Goal: Leave review/rating: Share an evaluation or opinion about a product, service, or content

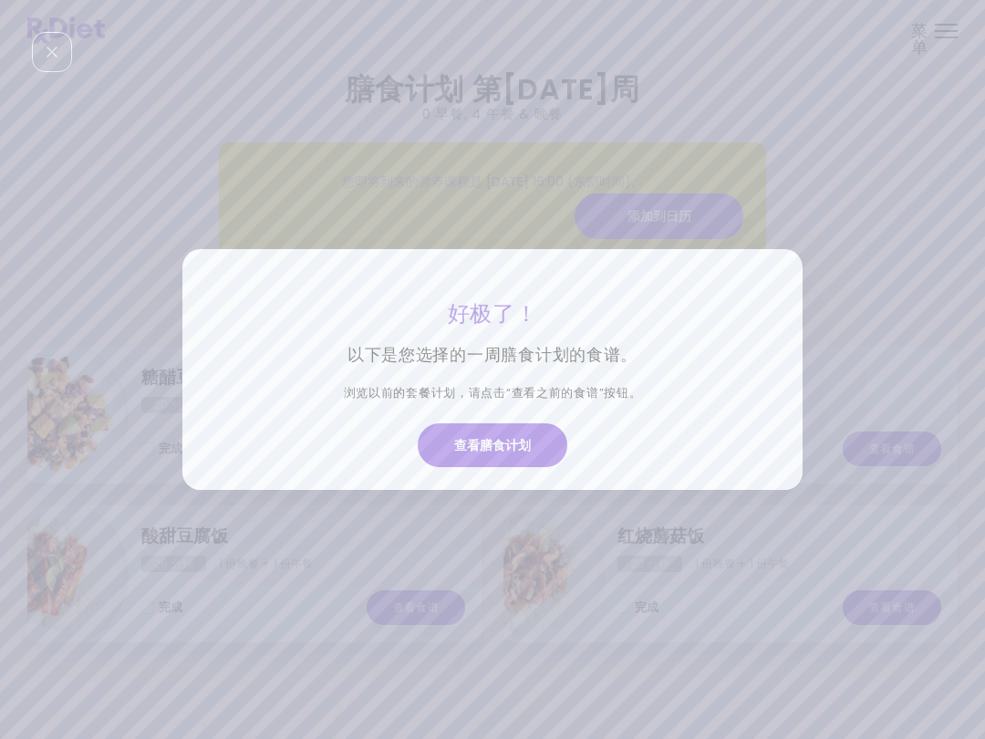
click at [516, 446] on button "查看膳食计划" at bounding box center [493, 445] width 150 height 44
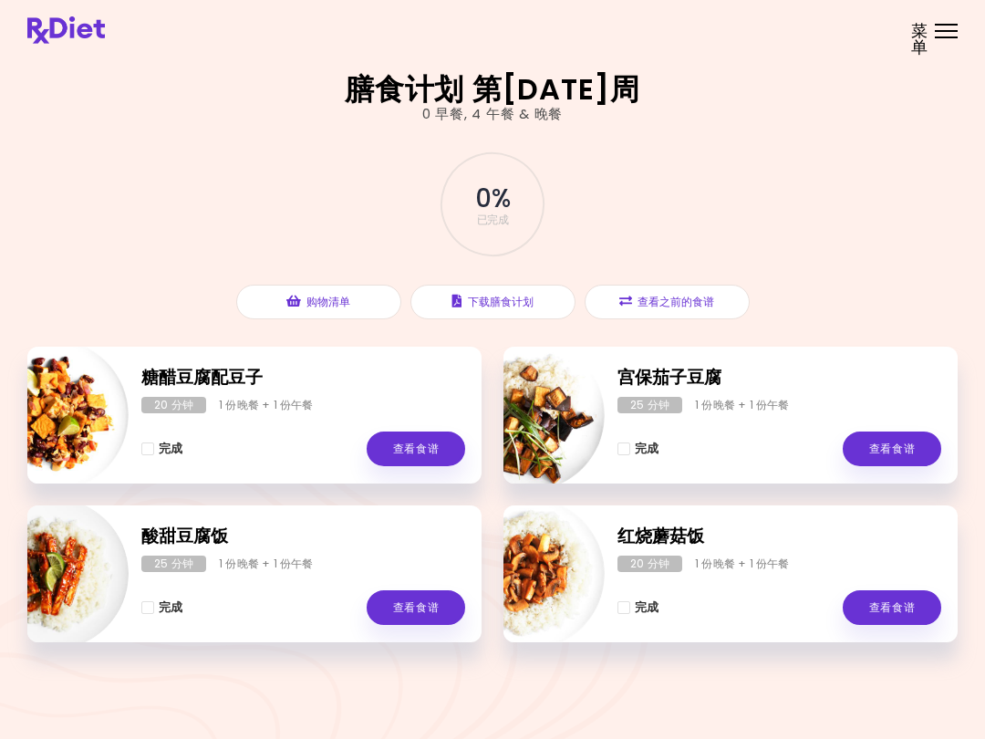
click at [923, 36] on span "菜单" at bounding box center [919, 39] width 17 height 33
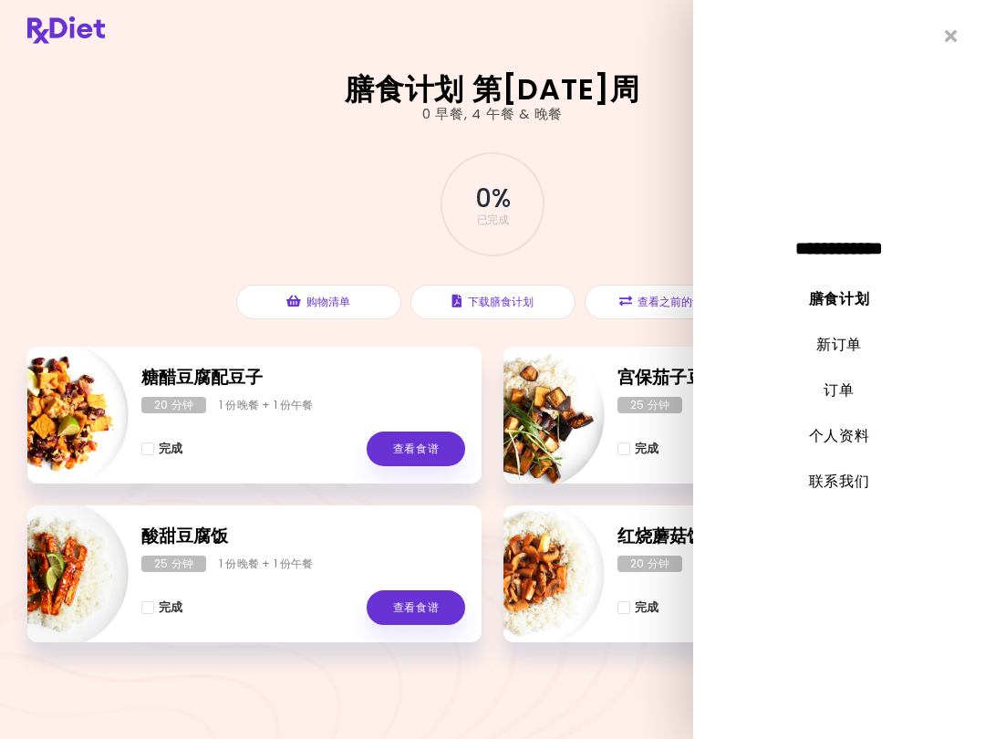
click at [839, 345] on link "新订单" at bounding box center [839, 344] width 46 height 21
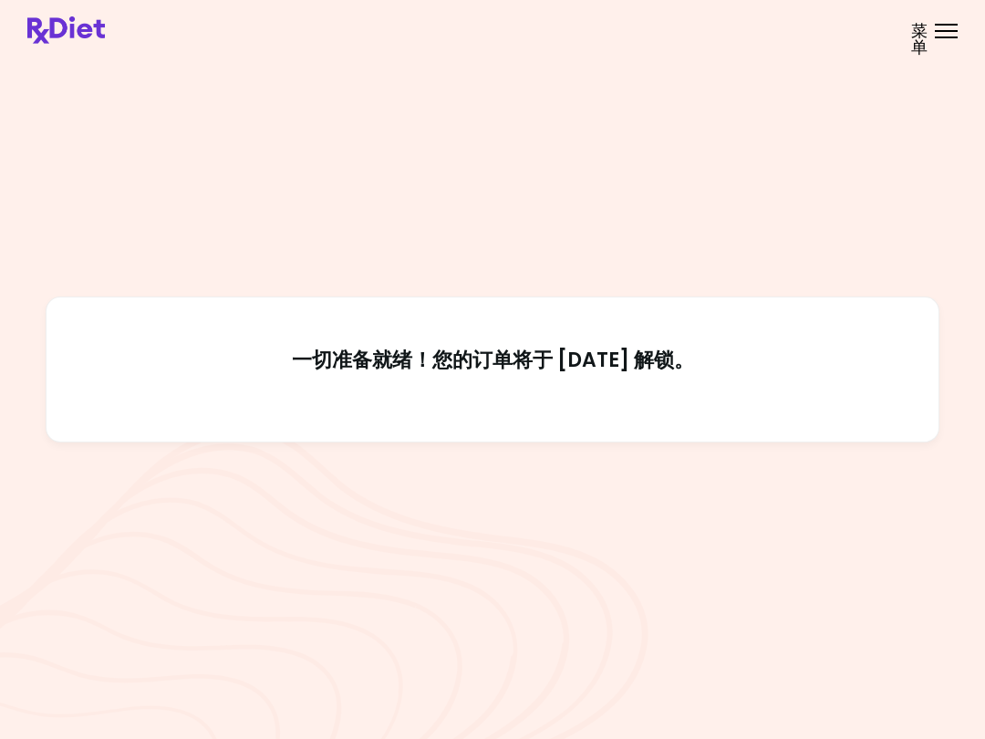
click at [939, 34] on div "菜单" at bounding box center [946, 31] width 23 height 15
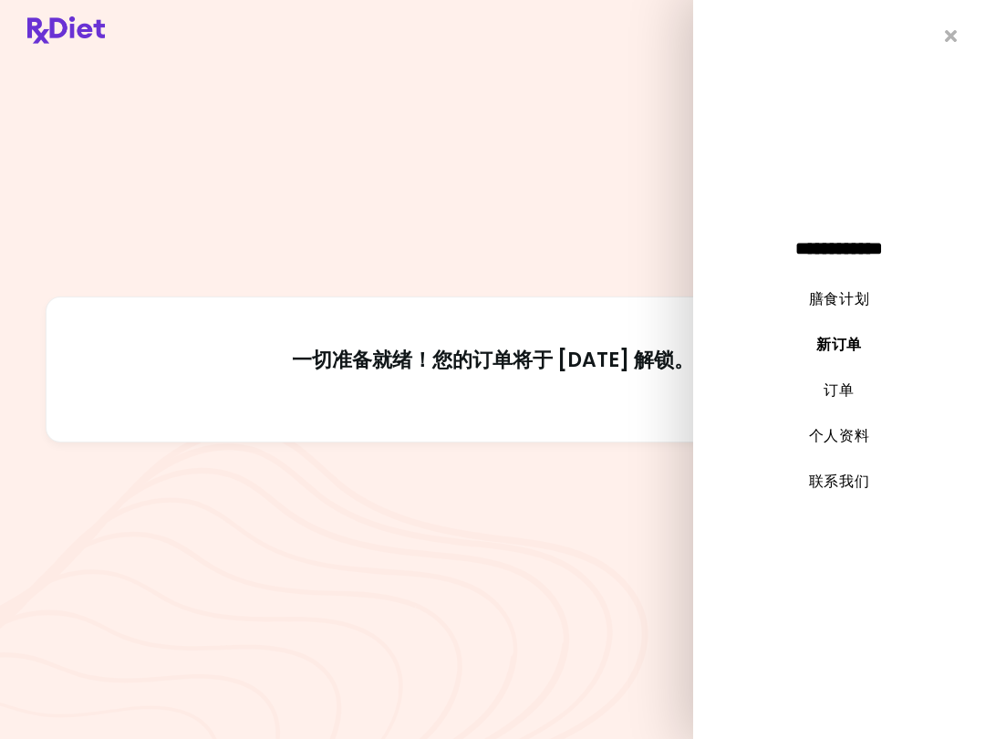
click at [847, 298] on link "膳食计划" at bounding box center [839, 298] width 61 height 21
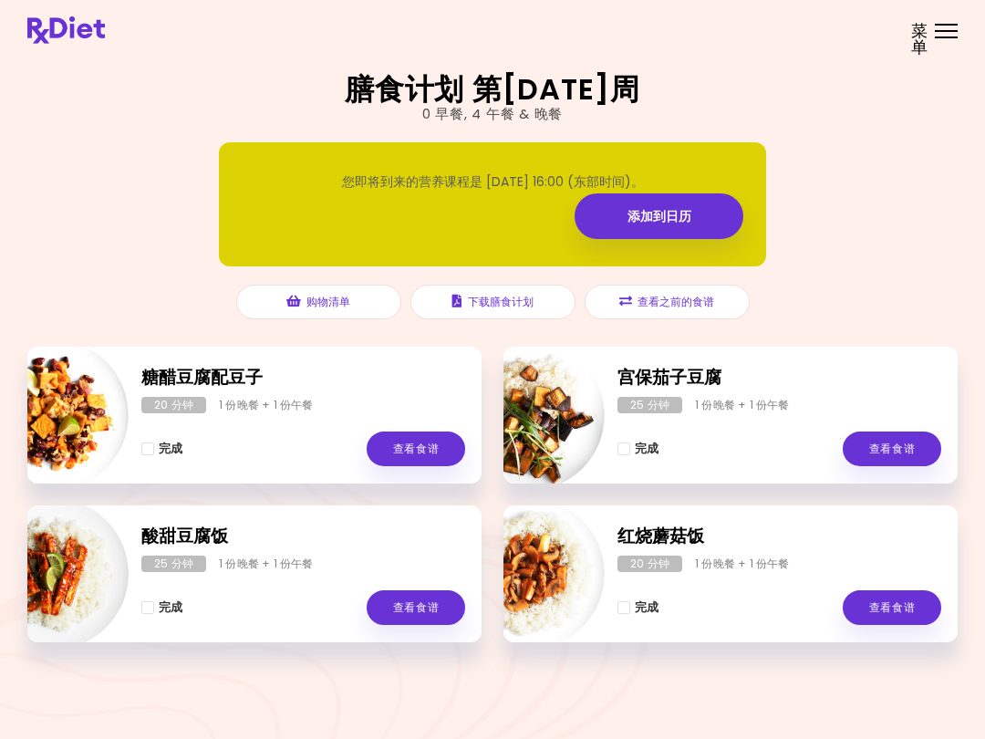
click at [688, 307] on button "查看之前的食谱" at bounding box center [667, 302] width 165 height 35
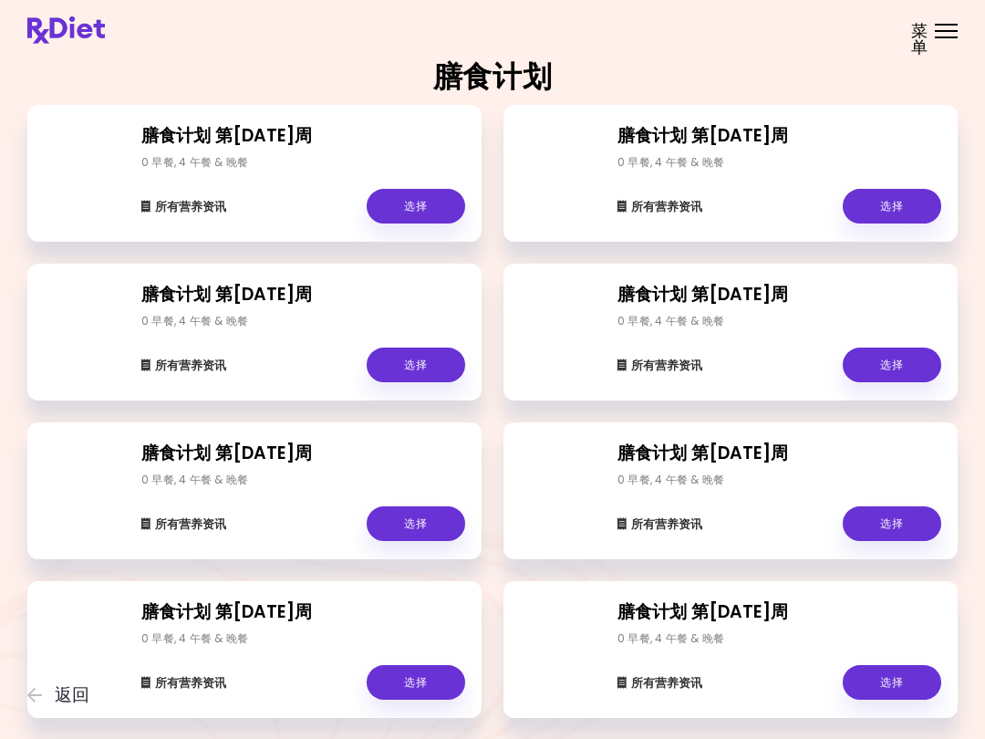
click at [899, 208] on link "选择" at bounding box center [892, 206] width 99 height 35
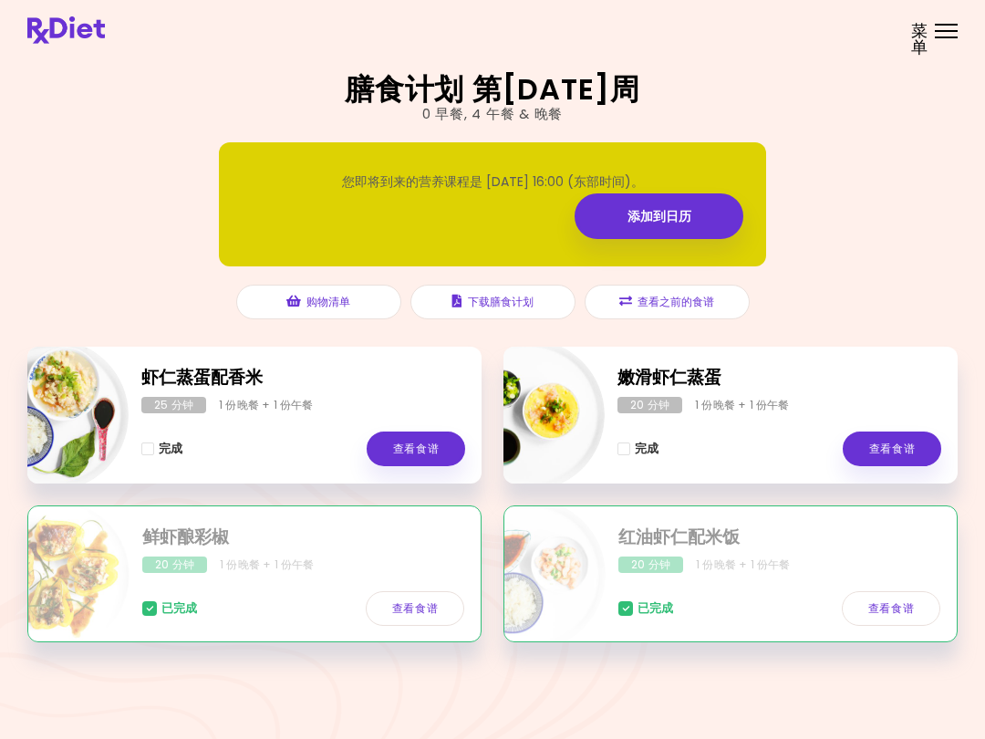
click at [695, 302] on button "查看之前的食谱" at bounding box center [667, 302] width 165 height 35
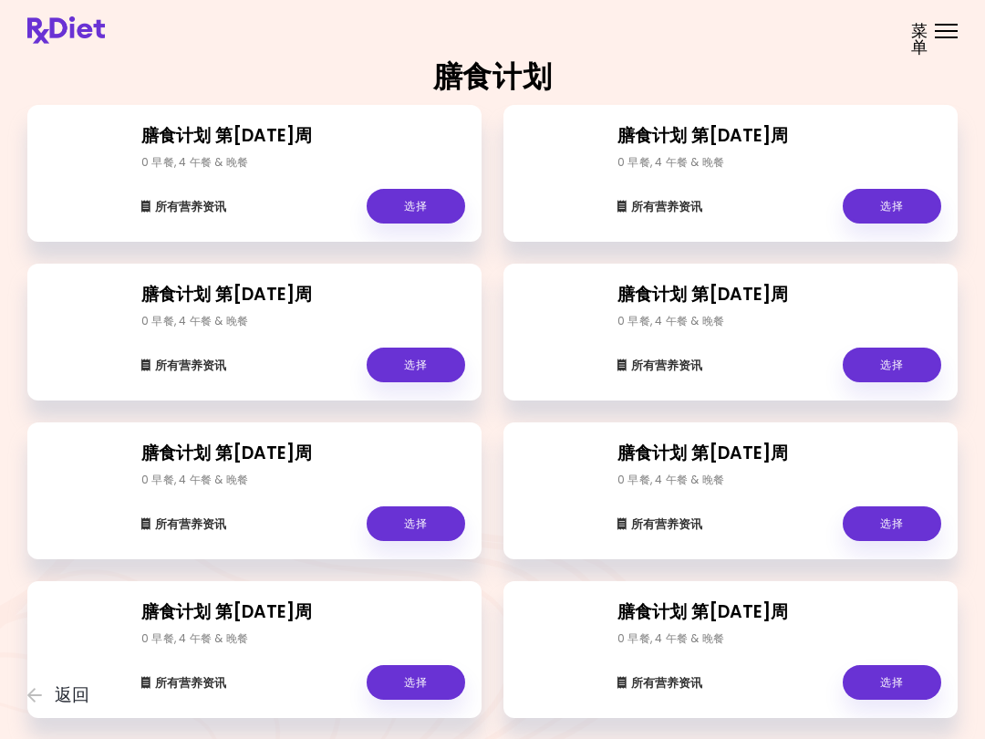
click at [412, 373] on link "选择" at bounding box center [416, 365] width 99 height 35
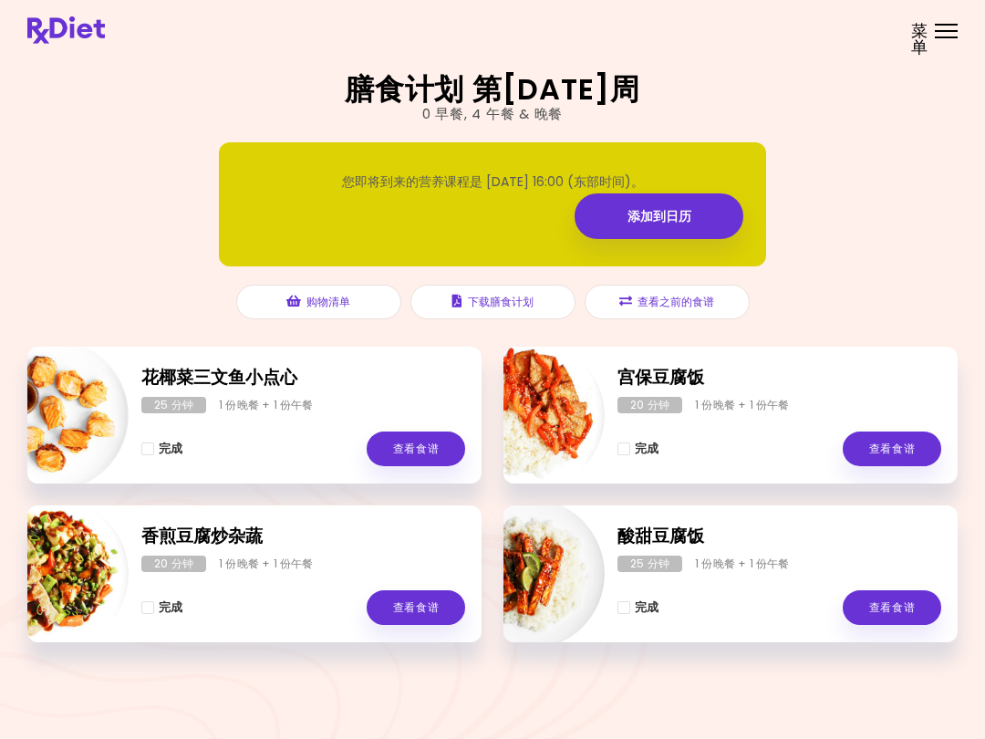
click at [696, 310] on button "查看之前的食谱" at bounding box center [667, 302] width 165 height 35
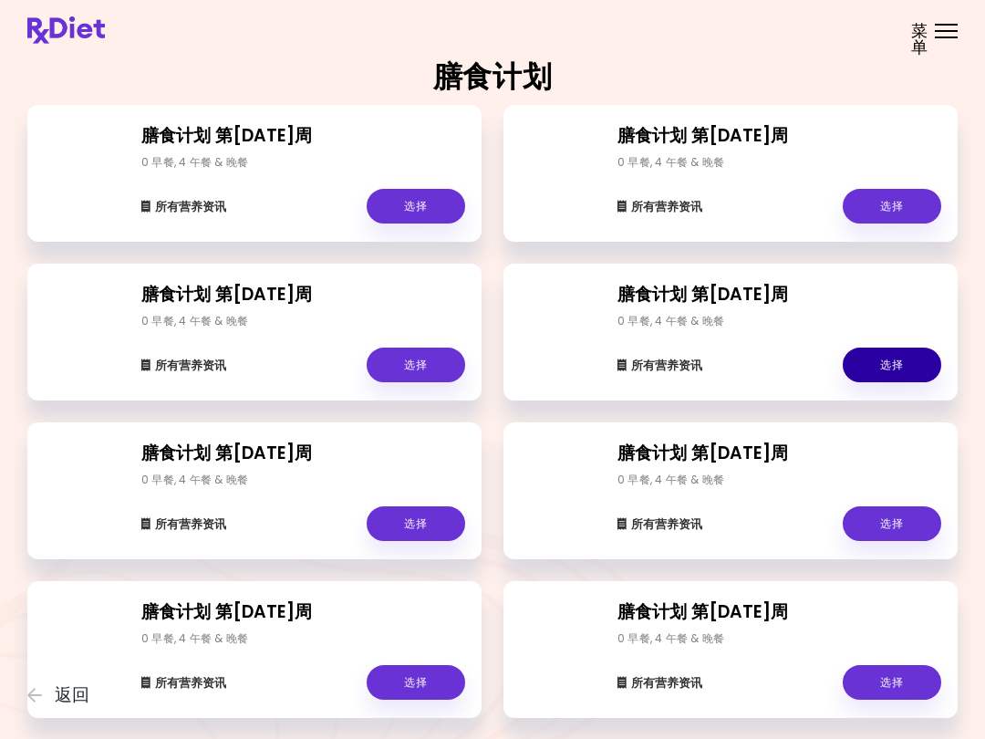
click at [909, 370] on link "选择" at bounding box center [892, 365] width 99 height 35
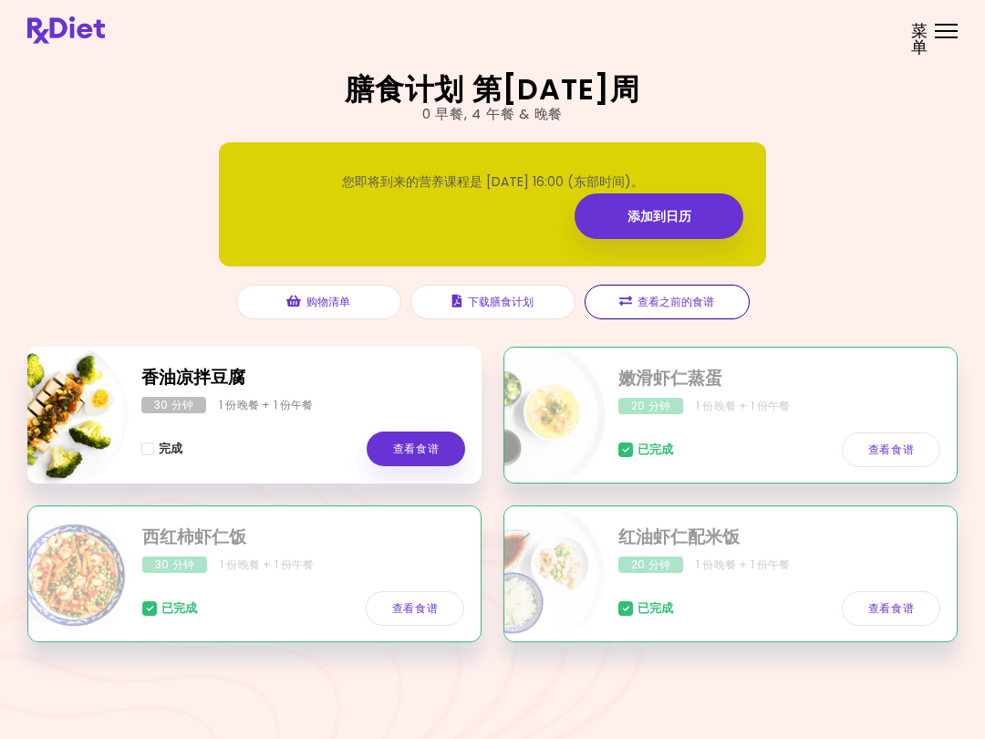
click at [697, 306] on button "查看之前的食谱" at bounding box center [667, 302] width 165 height 35
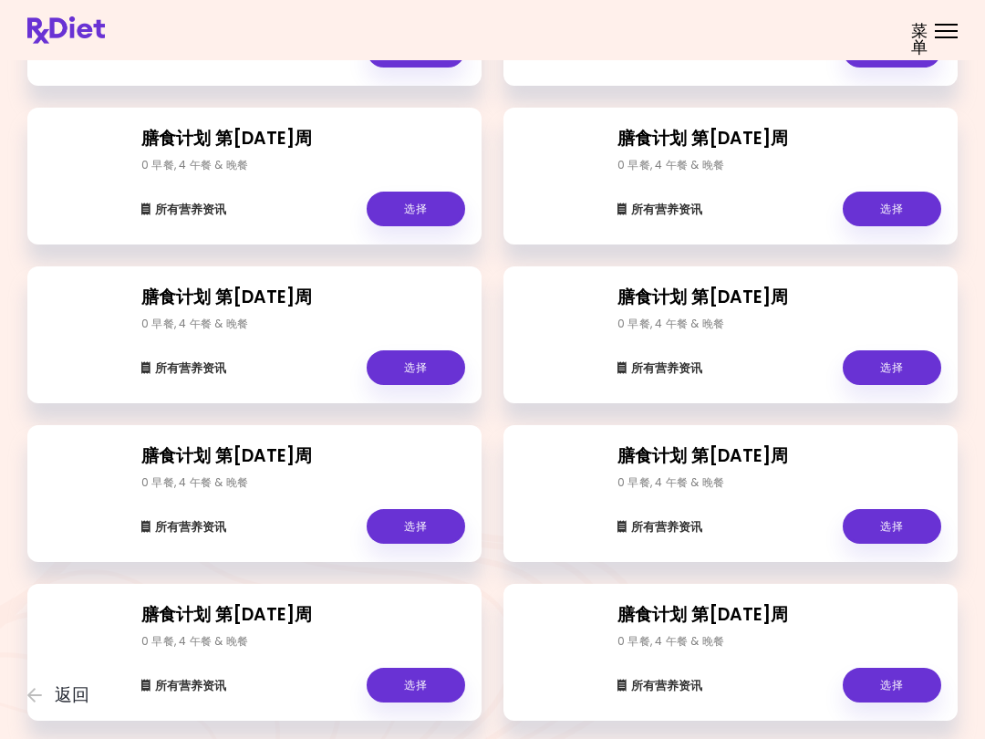
scroll to position [168, 0]
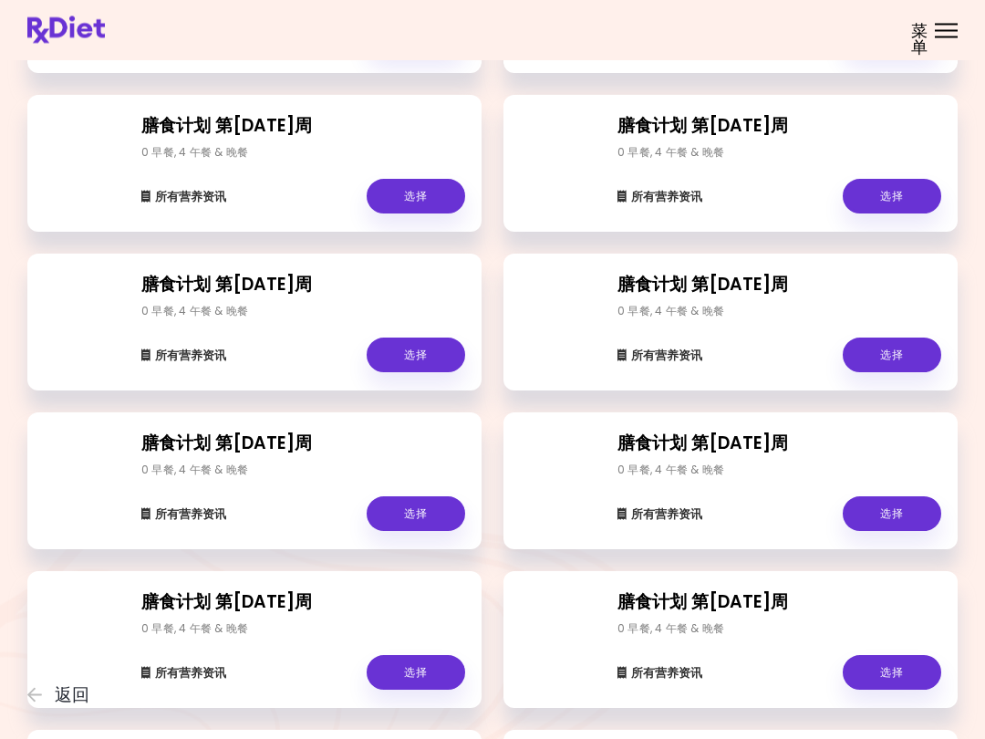
click at [430, 347] on link "选择" at bounding box center [416, 355] width 99 height 35
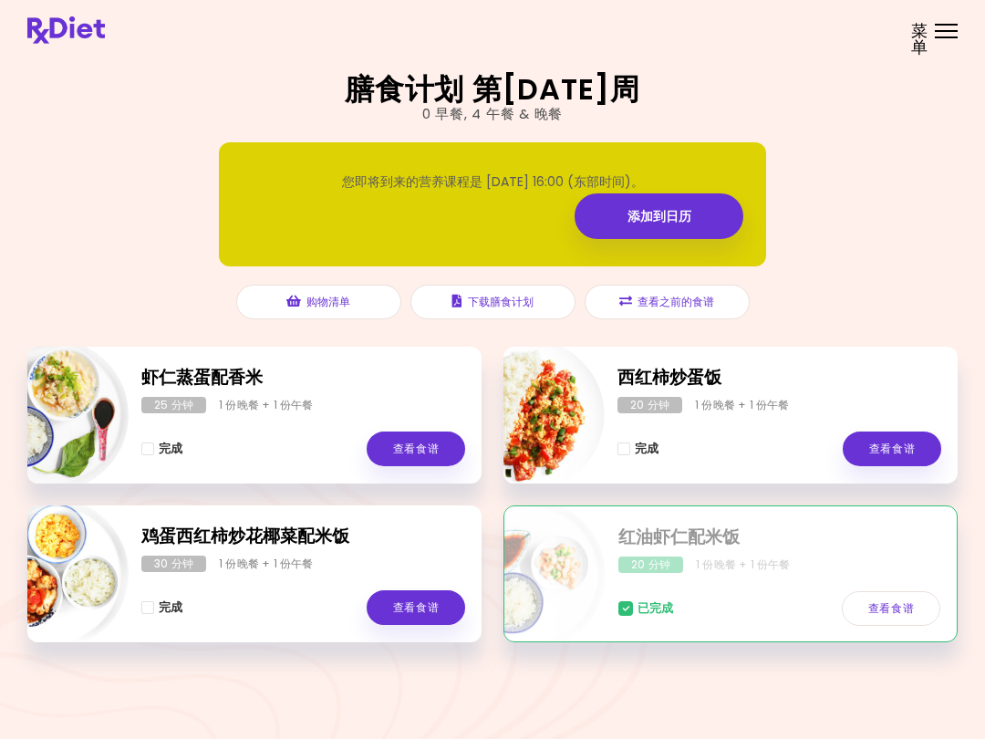
click at [725, 213] on link "添加到日历" at bounding box center [659, 216] width 169 height 46
click at [691, 300] on button "查看之前的食谱" at bounding box center [667, 302] width 165 height 35
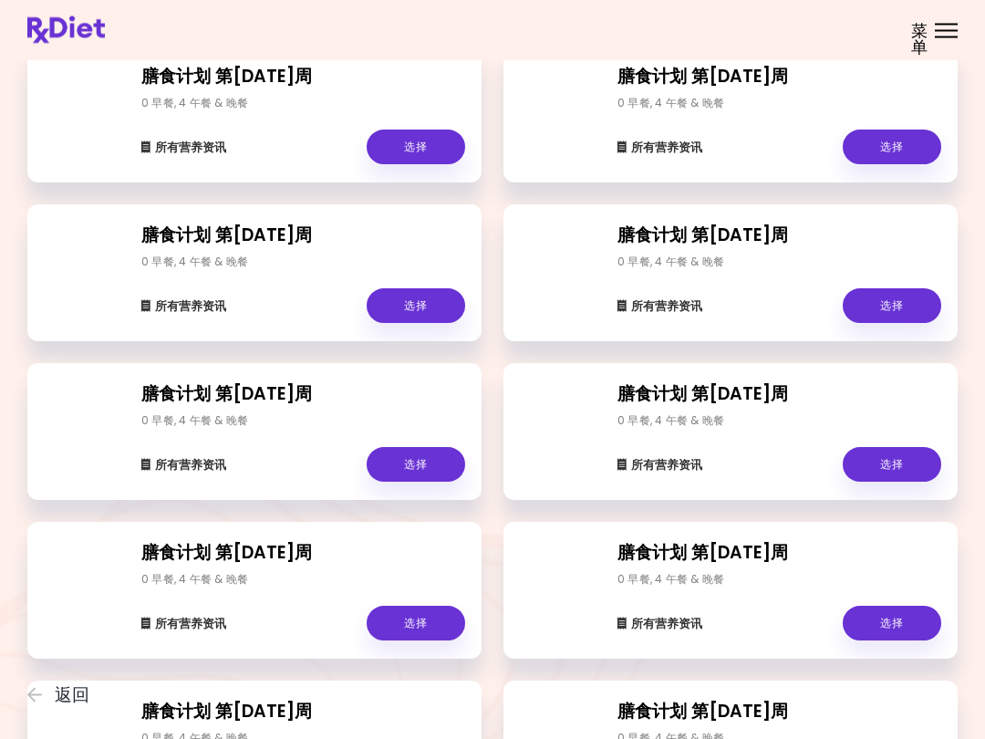
scroll to position [218, 0]
click at [415, 307] on link "选择" at bounding box center [416, 305] width 99 height 35
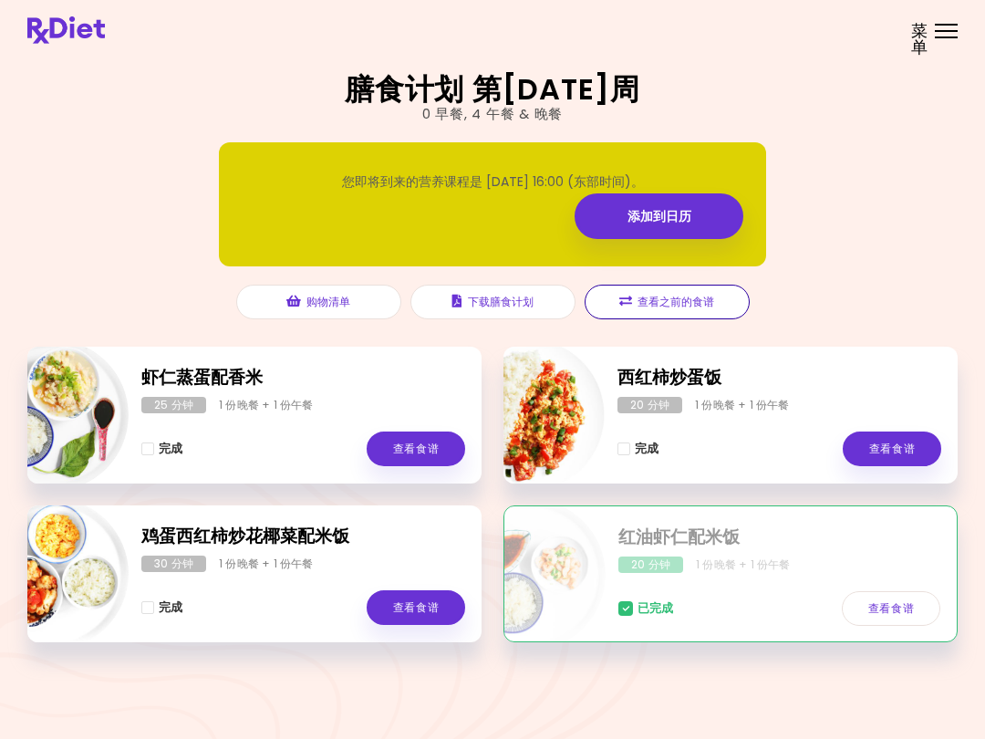
click at [672, 307] on button "查看之前的食谱" at bounding box center [667, 302] width 165 height 35
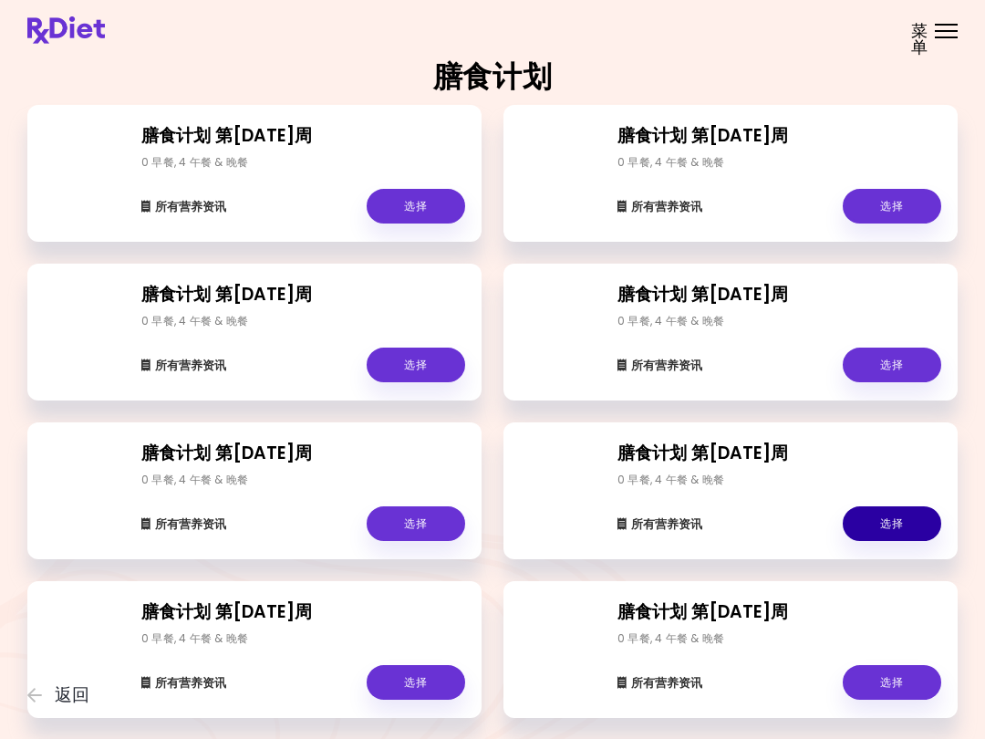
click at [896, 522] on link "选择" at bounding box center [892, 523] width 99 height 35
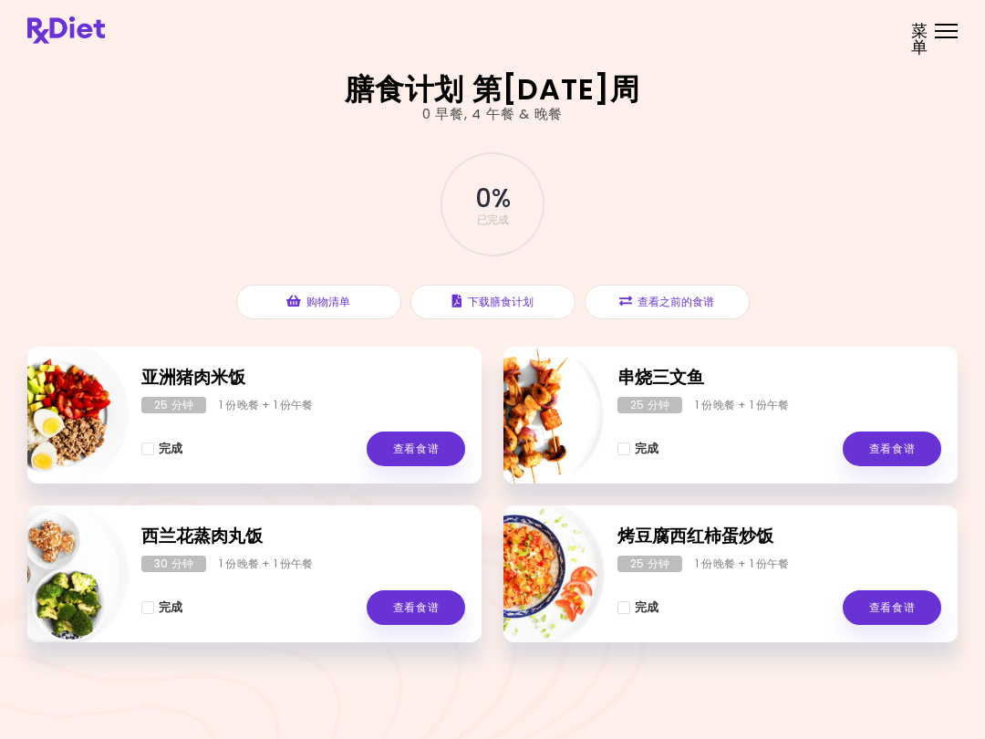
click at [702, 309] on button "查看之前的食谱" at bounding box center [667, 302] width 165 height 35
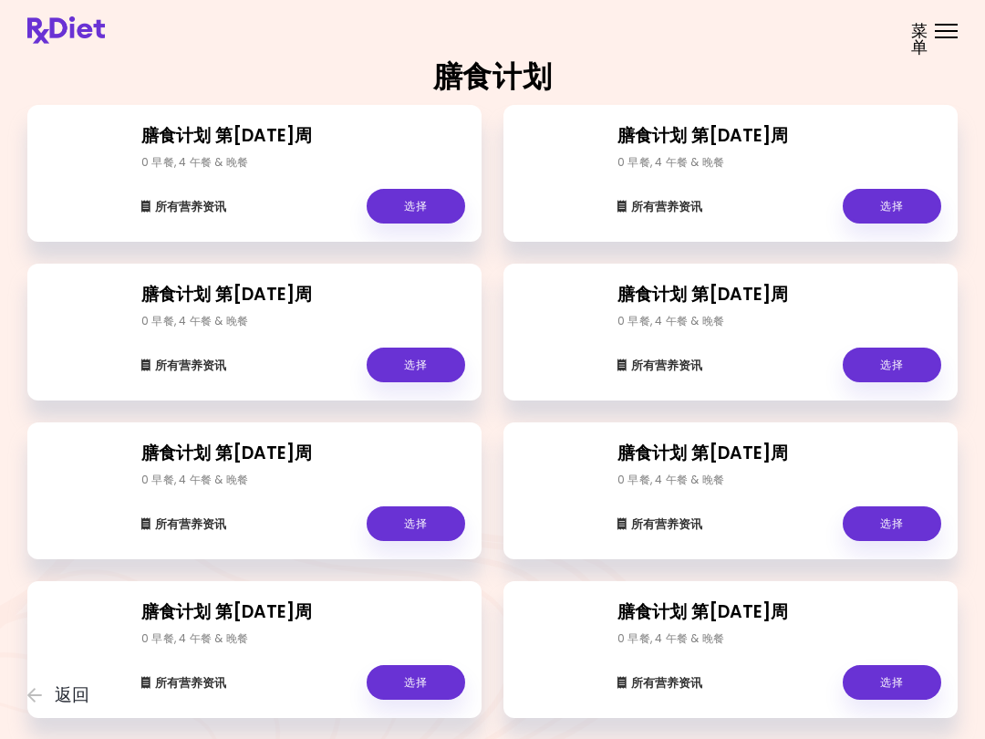
click at [884, 213] on link "选择" at bounding box center [892, 206] width 99 height 35
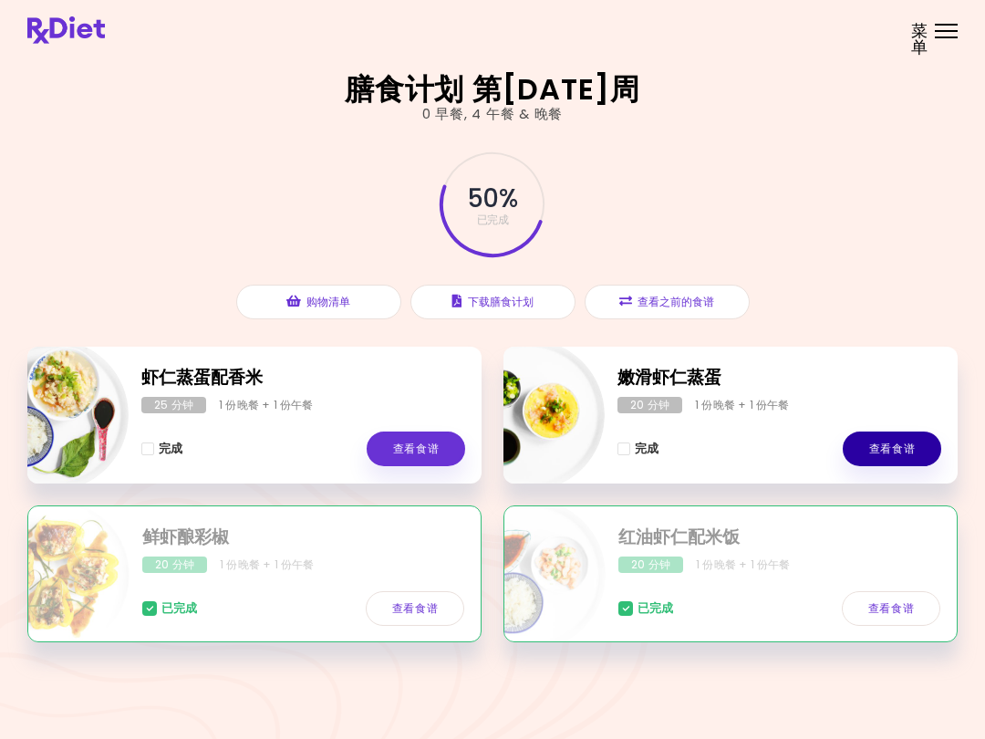
click at [905, 443] on link "查看食谱" at bounding box center [892, 449] width 99 height 35
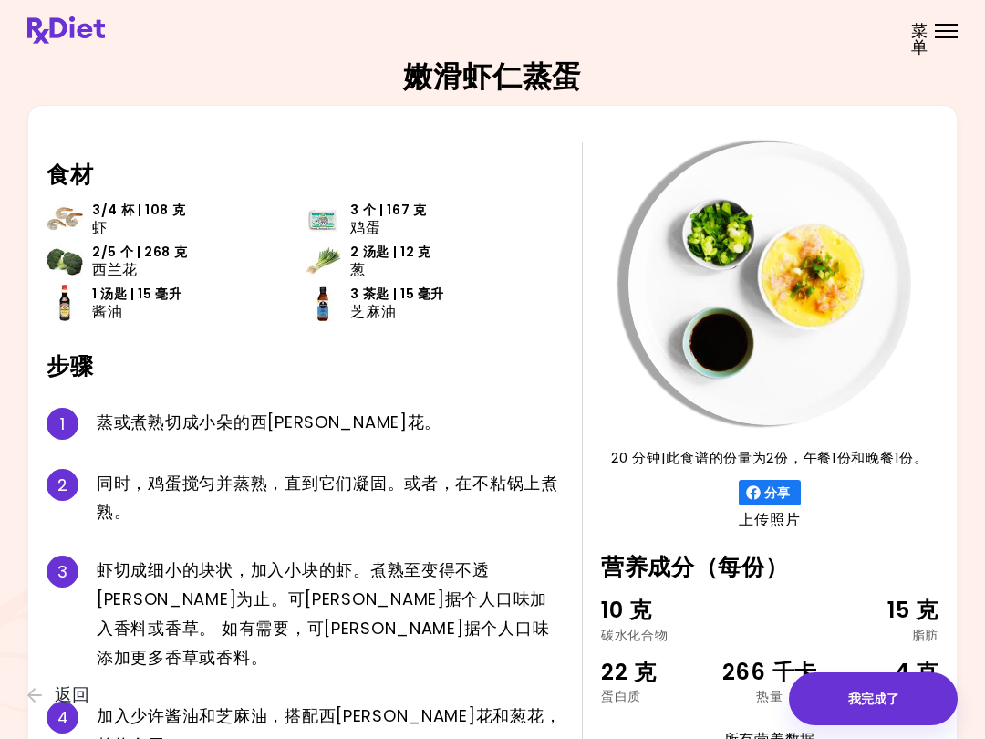
click at [875, 699] on button "我完成了" at bounding box center [873, 698] width 169 height 53
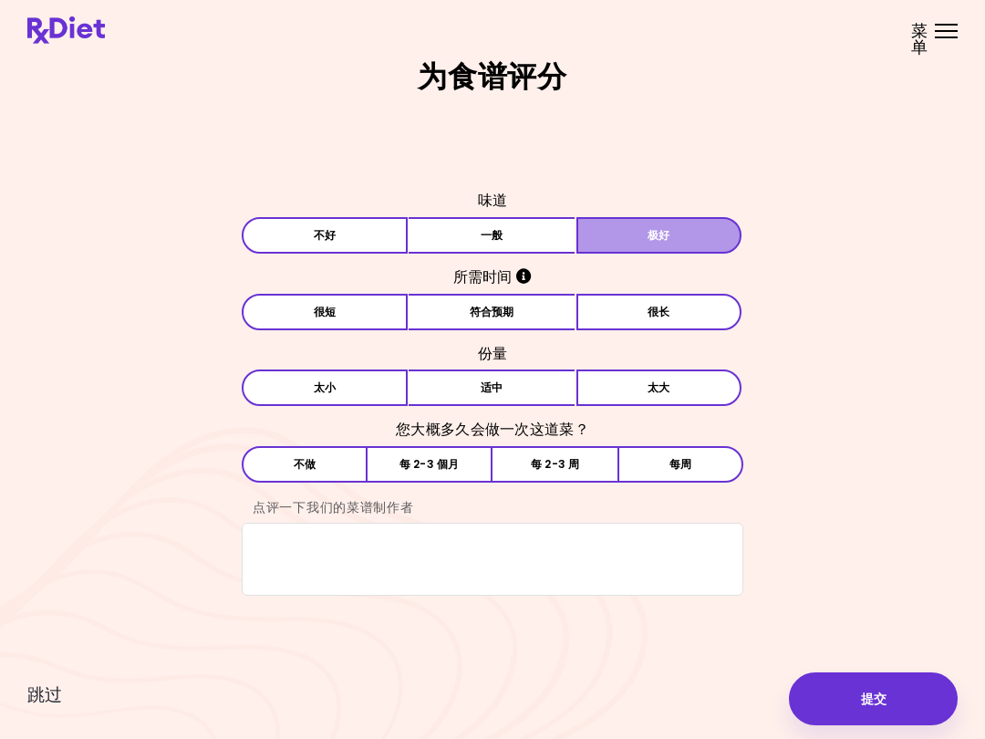
click at [663, 239] on button "极好" at bounding box center [660, 235] width 166 height 36
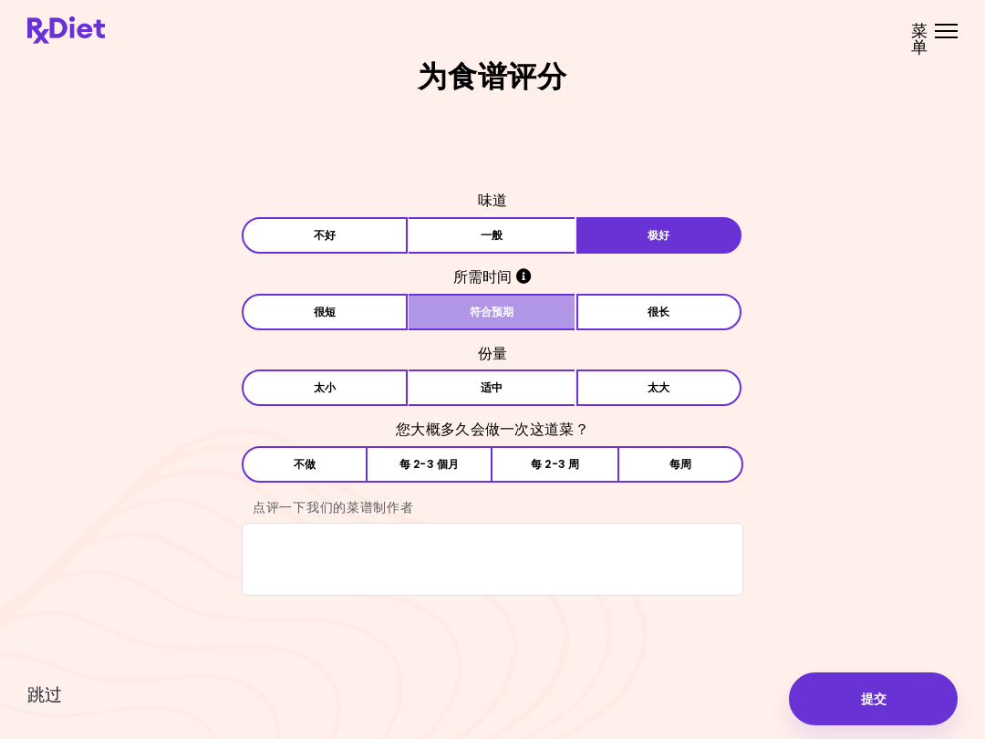
click at [499, 312] on button "符合预期" at bounding box center [492, 312] width 166 height 36
click at [356, 376] on button "[PERSON_NAME]" at bounding box center [325, 387] width 166 height 36
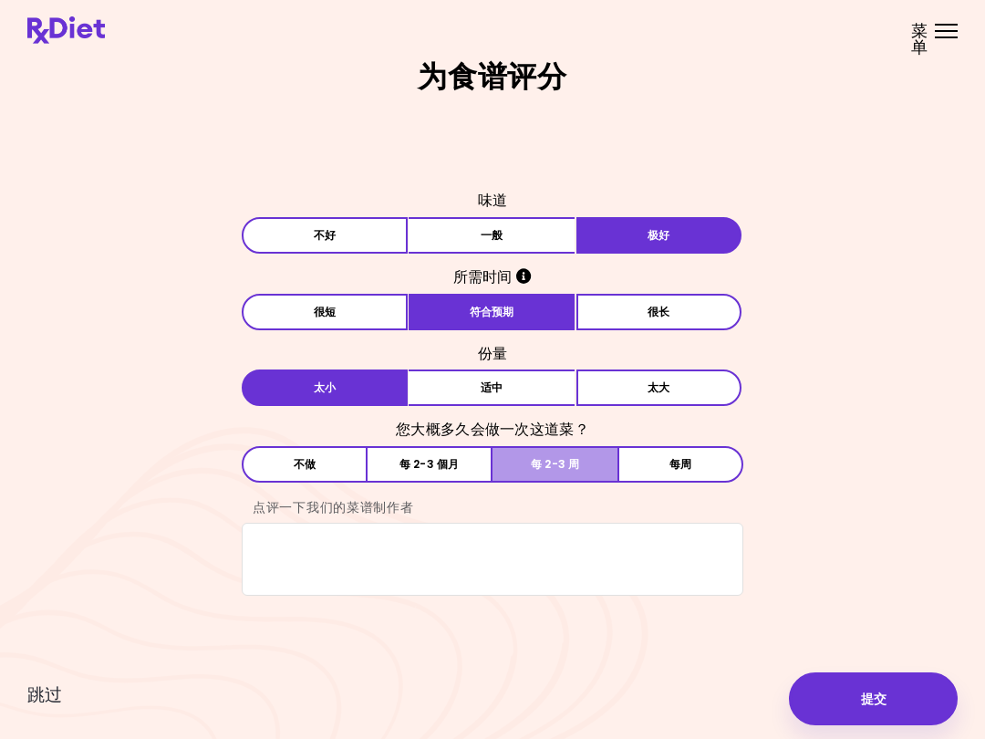
click at [560, 462] on button "每 2-3 周" at bounding box center [555, 464] width 125 height 36
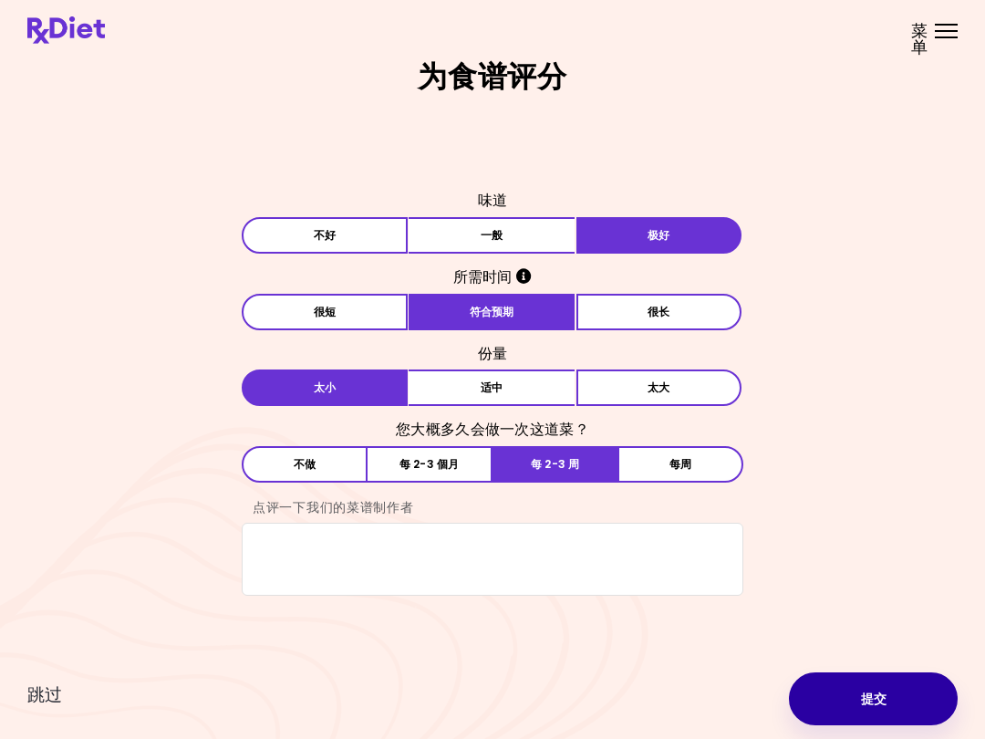
click at [879, 703] on button "提交" at bounding box center [873, 698] width 169 height 53
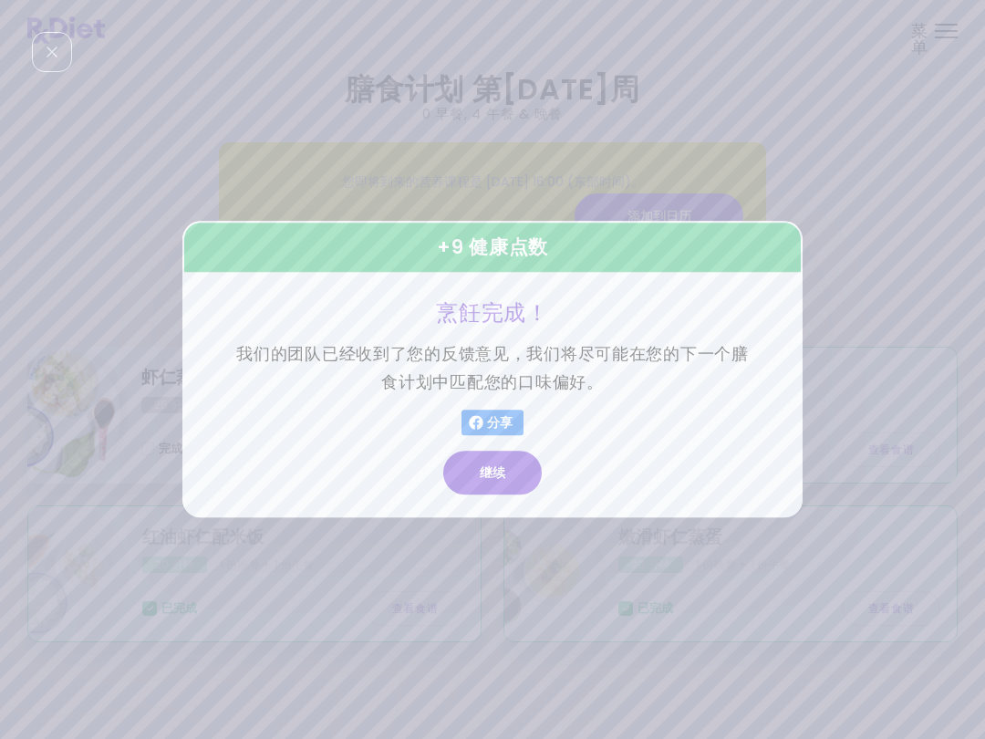
click at [504, 468] on button "继续" at bounding box center [492, 474] width 99 height 44
